Goal: Information Seeking & Learning: Learn about a topic

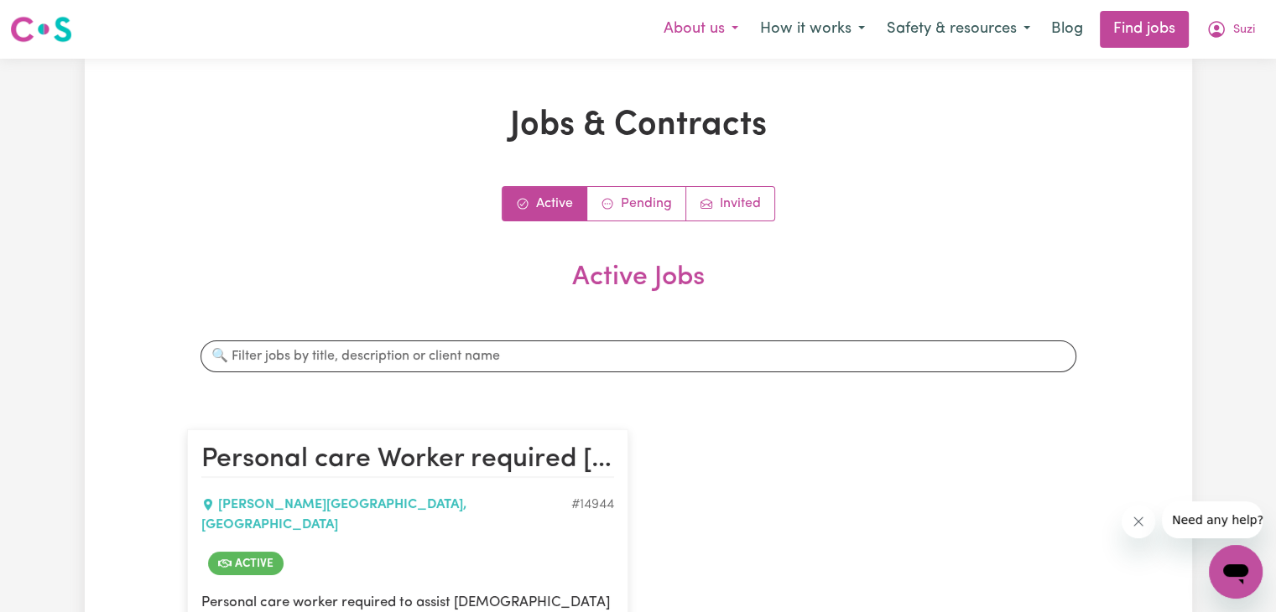
click at [701, 29] on button "About us" at bounding box center [701, 29] width 96 height 35
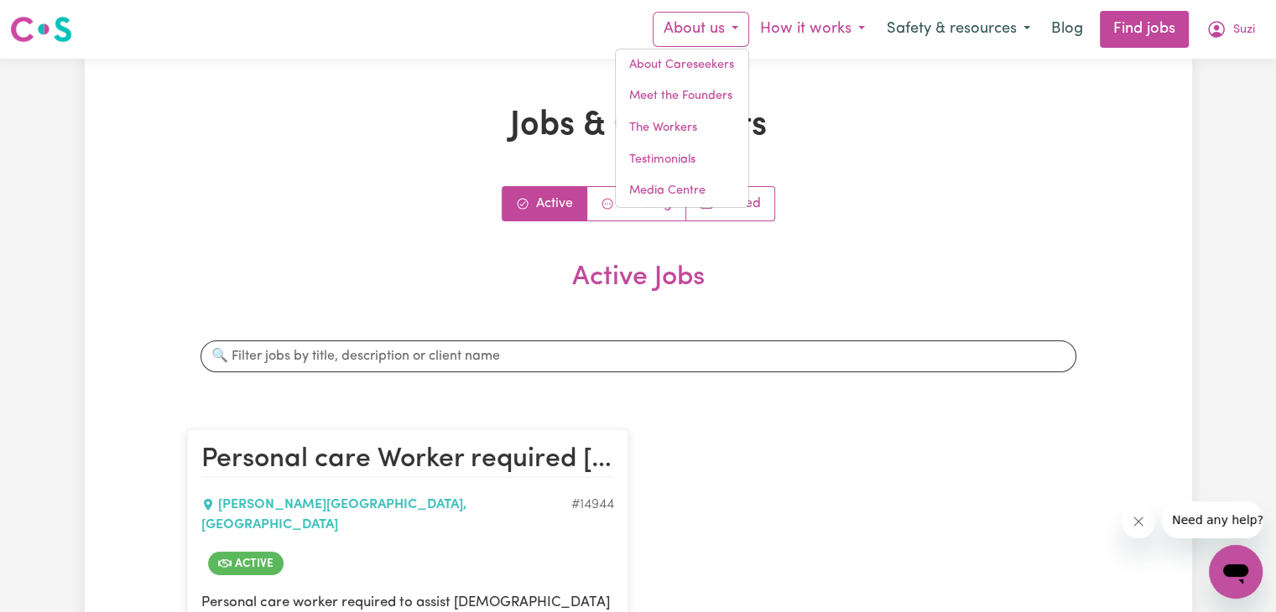
click at [833, 29] on button "How it works" at bounding box center [812, 29] width 127 height 35
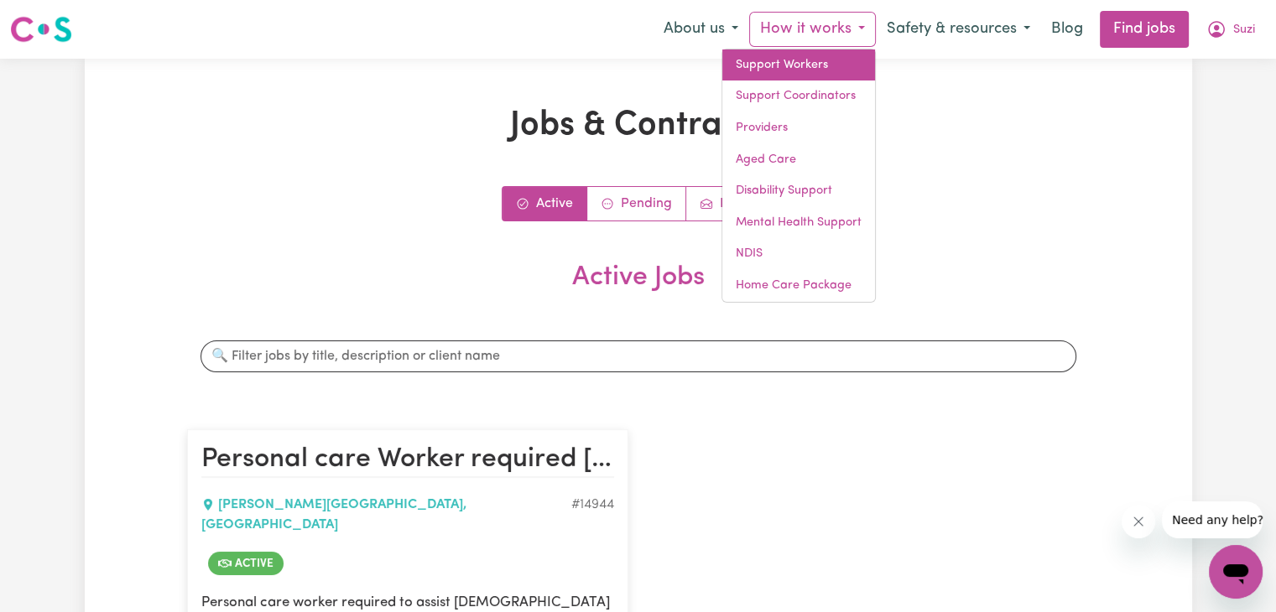
click at [788, 63] on link "Support Workers" at bounding box center [798, 65] width 153 height 32
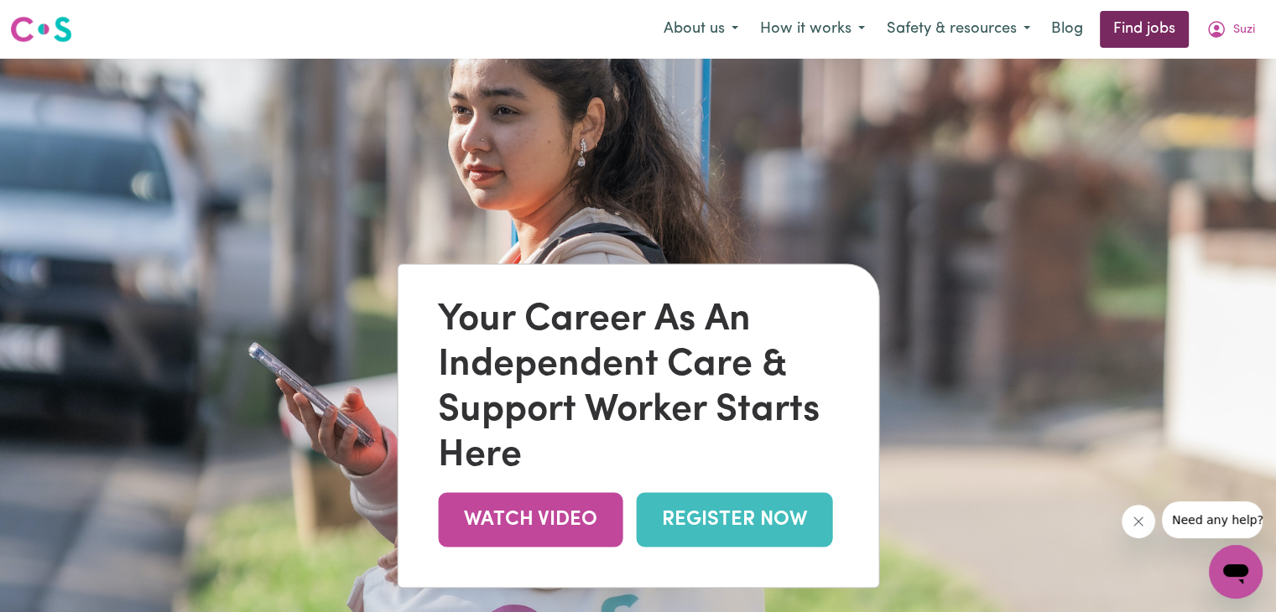
click at [1143, 18] on link "Find jobs" at bounding box center [1144, 29] width 89 height 37
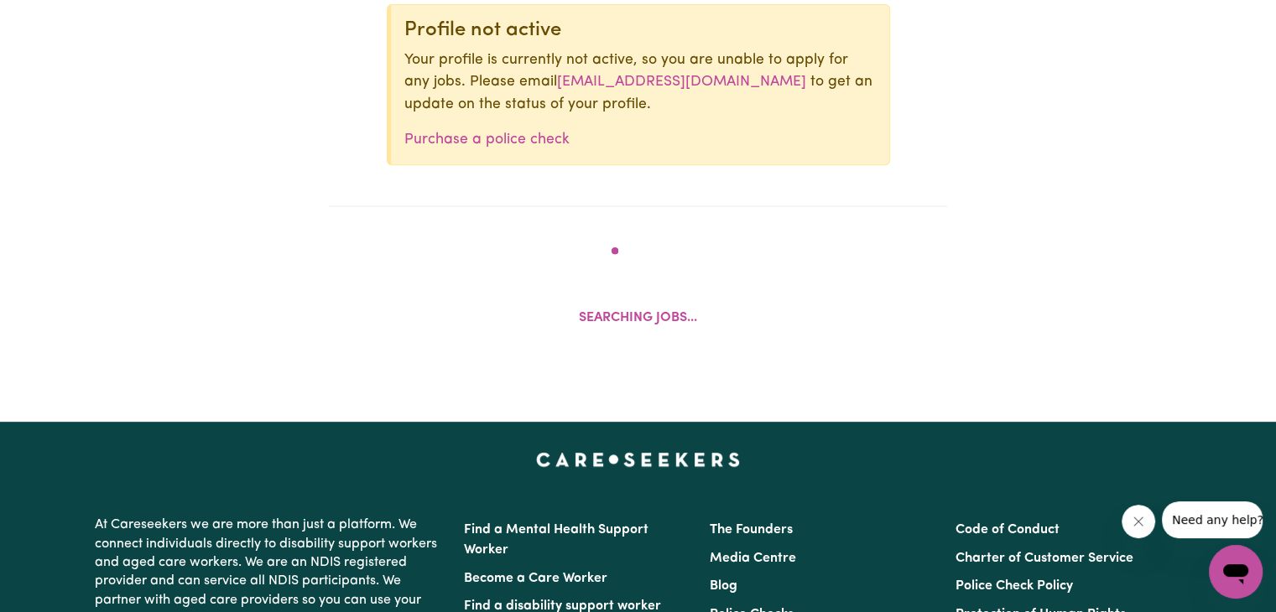
scroll to position [724, 0]
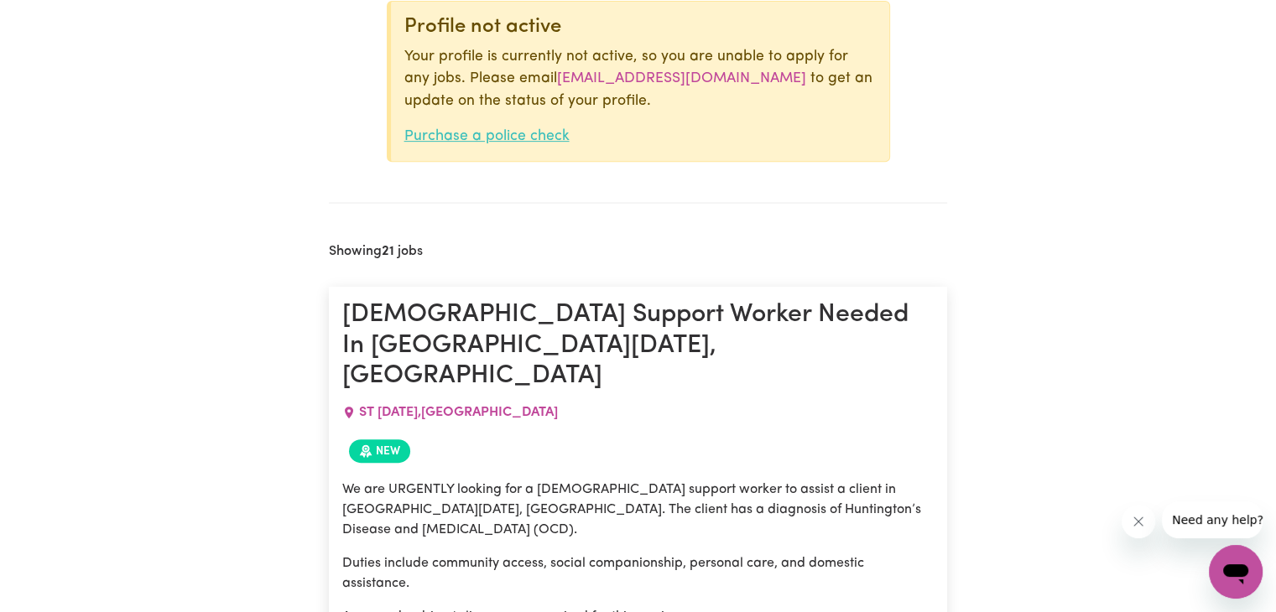
click at [472, 134] on link "Purchase a police check" at bounding box center [486, 136] width 165 height 14
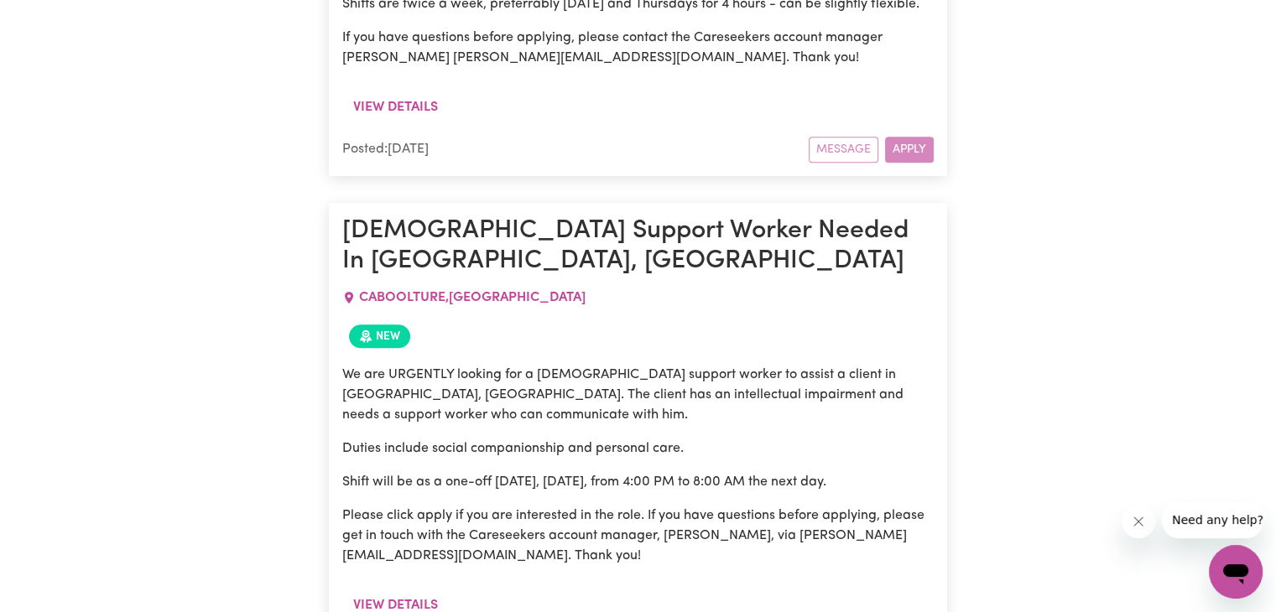
scroll to position [7939, 0]
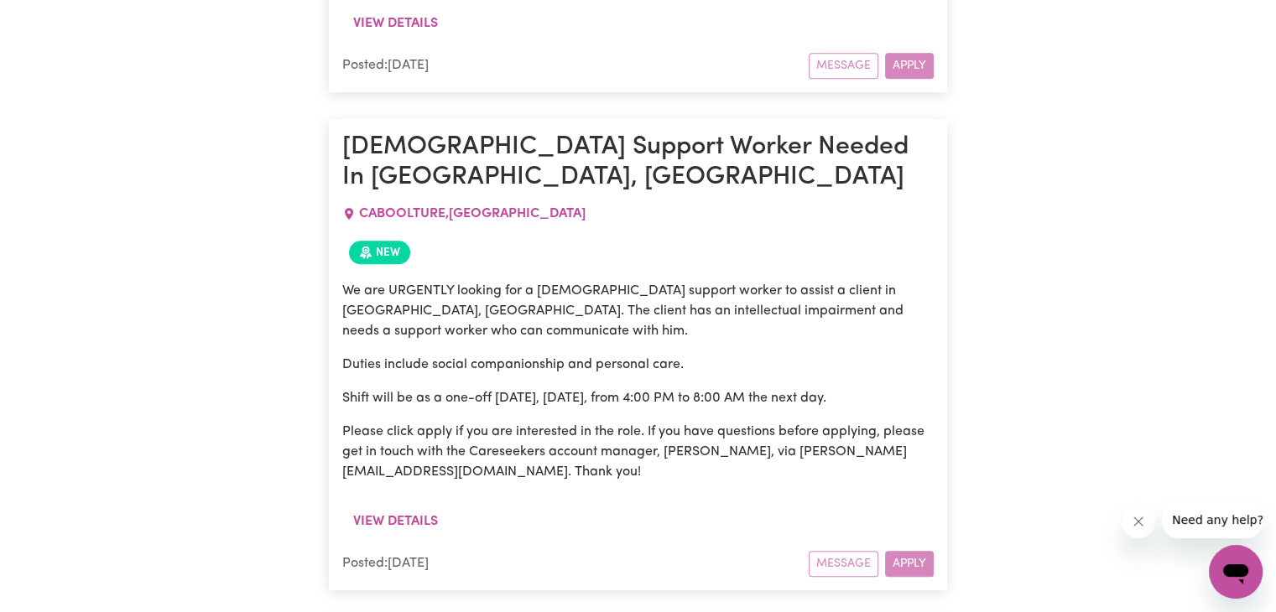
drag, startPoint x: 606, startPoint y: 461, endPoint x: 414, endPoint y: 471, distance: 192.4
copy p "[PERSON_NAME][EMAIL_ADDRESS][DOMAIN_NAME]."
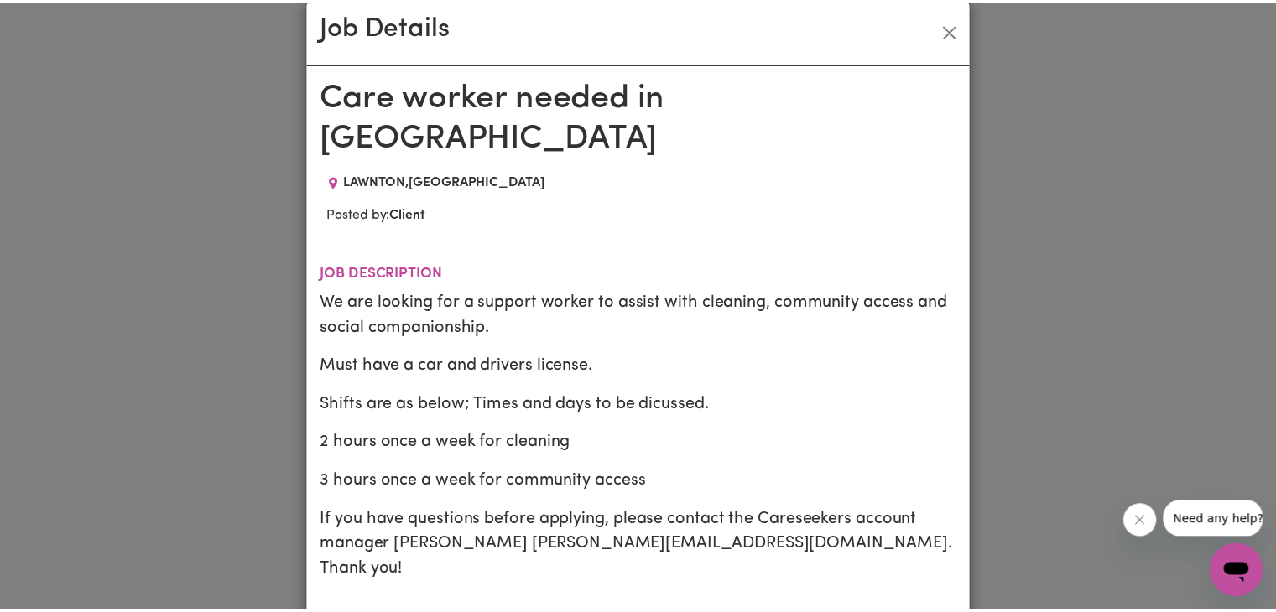
scroll to position [0, 0]
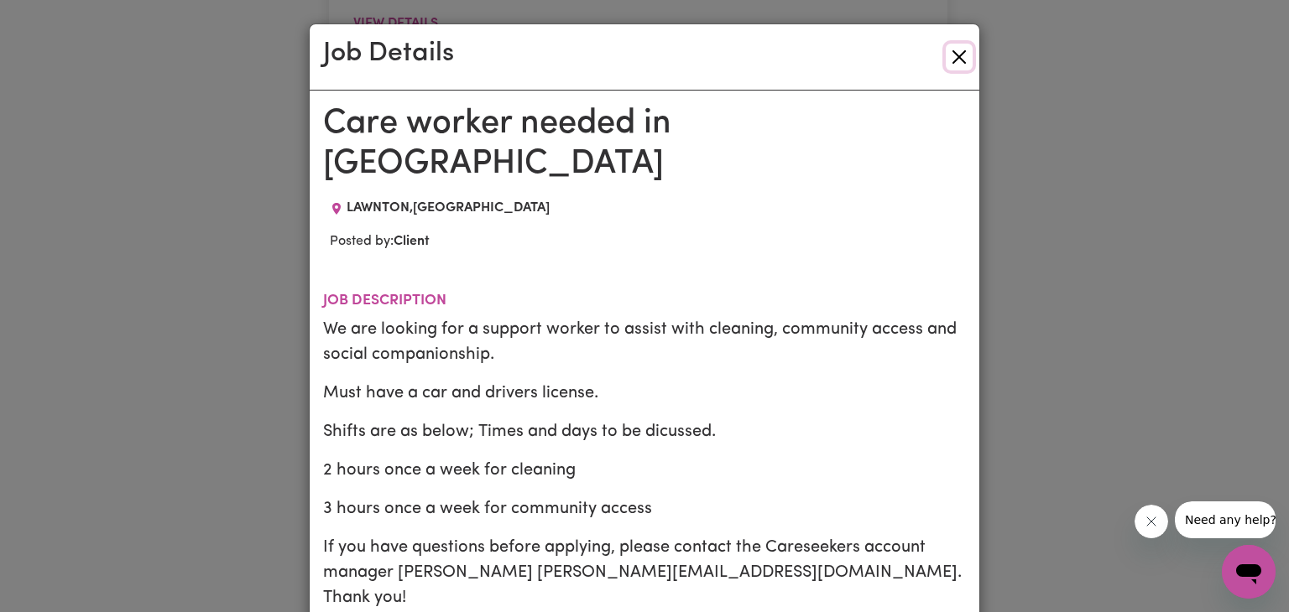
click at [949, 51] on button "Close" at bounding box center [958, 57] width 27 height 27
